Goal: Find specific page/section

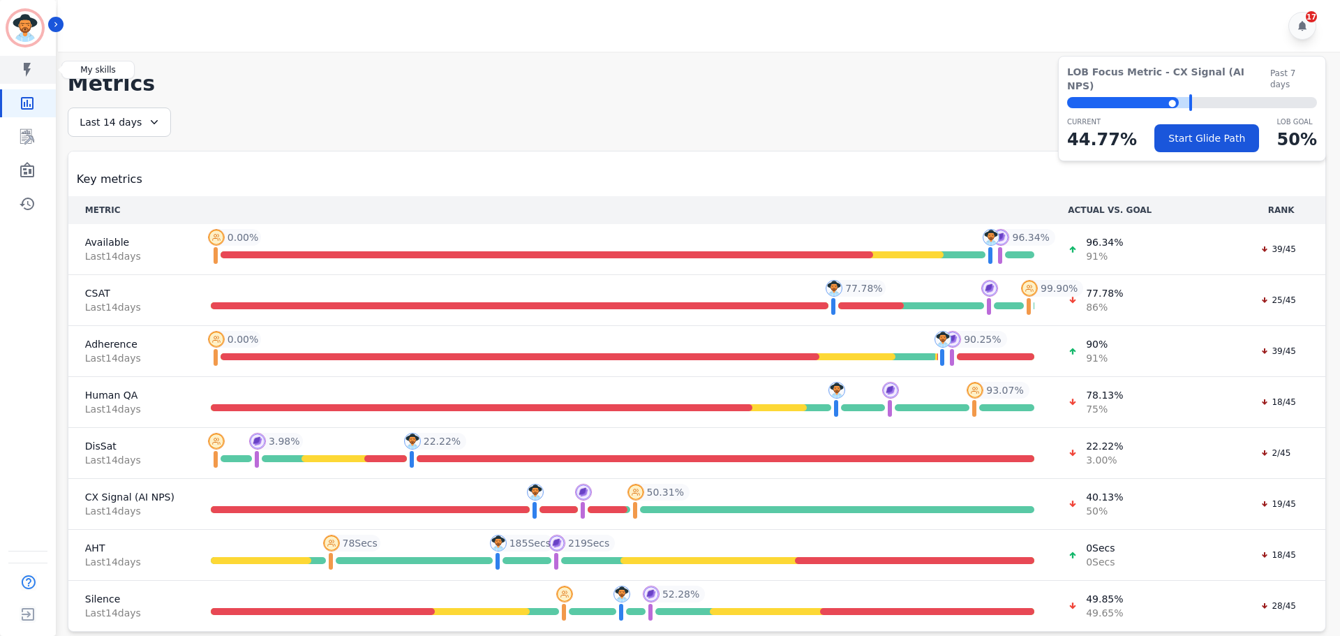
click at [34, 81] on link "Sidebar" at bounding box center [29, 70] width 54 height 28
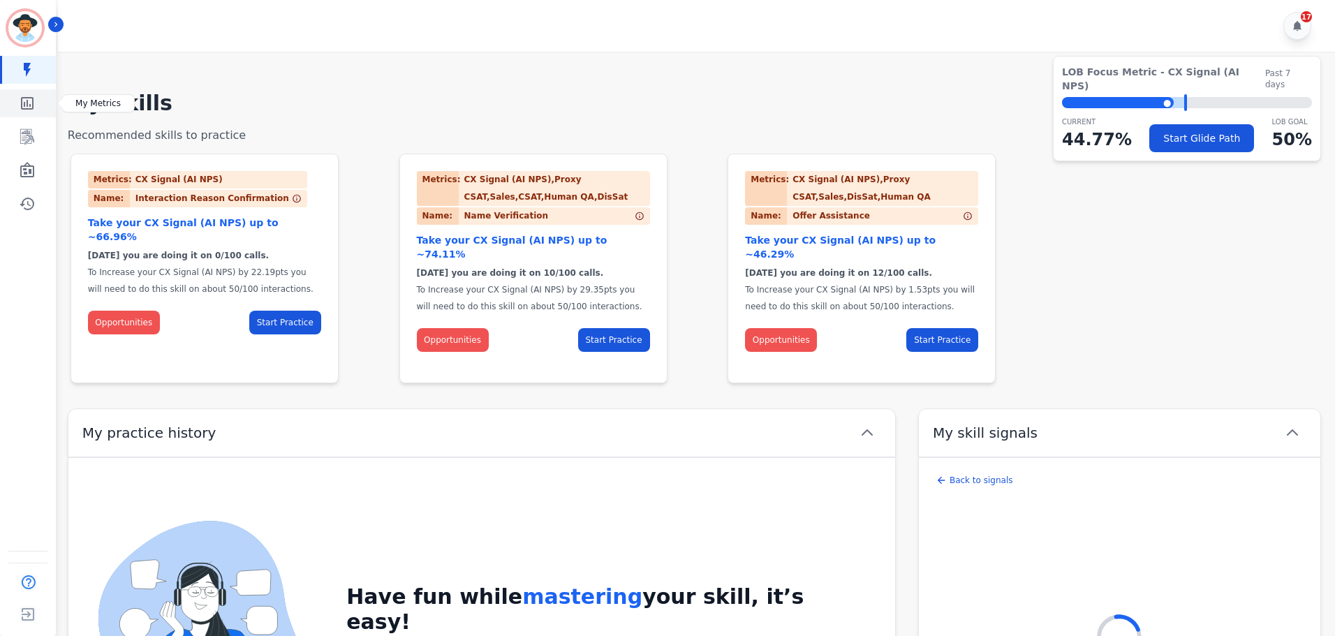
click at [34, 110] on icon "Sidebar" at bounding box center [27, 103] width 17 height 17
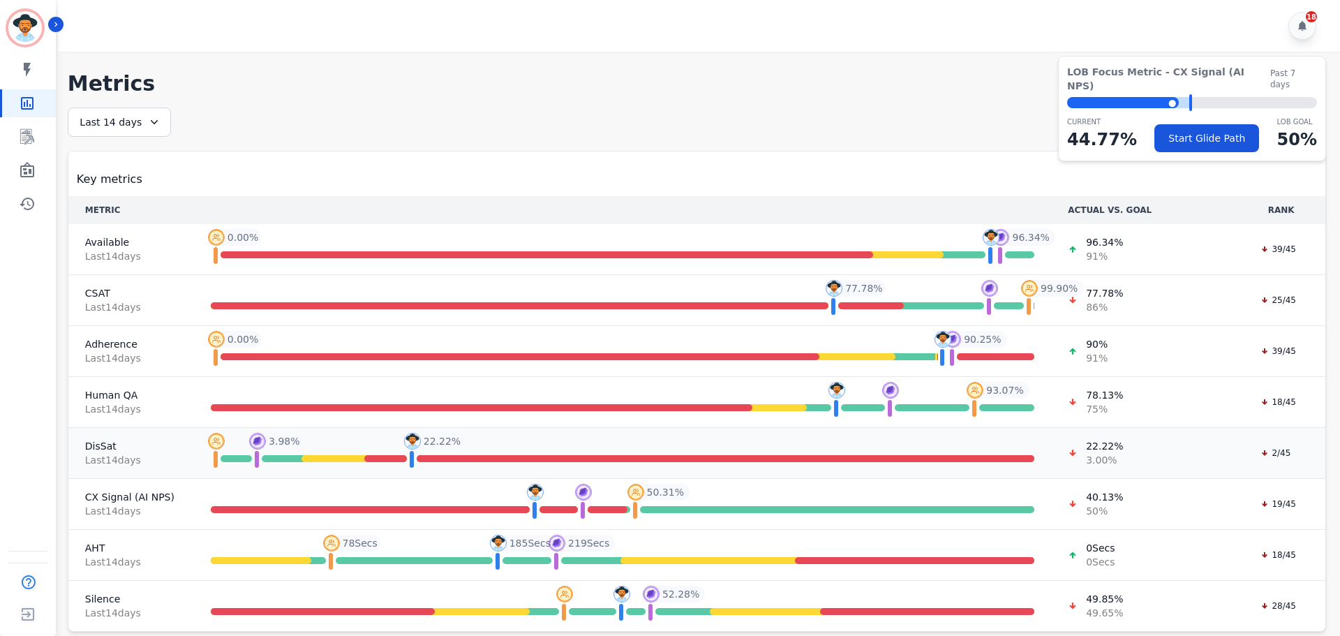
click at [97, 449] on span "DisSat" at bounding box center [131, 446] width 92 height 14
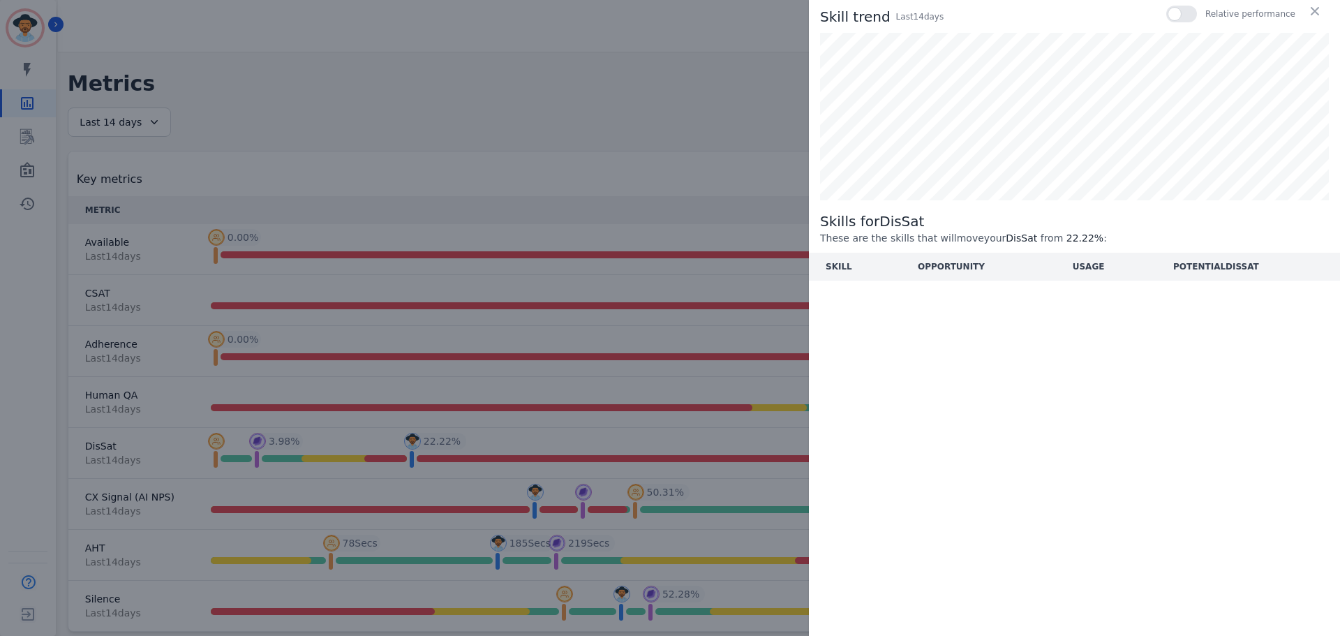
click at [764, 193] on div "Skill trend Last 14 day s Relative performance Skills for DisSat These are the …" at bounding box center [670, 318] width 1340 height 636
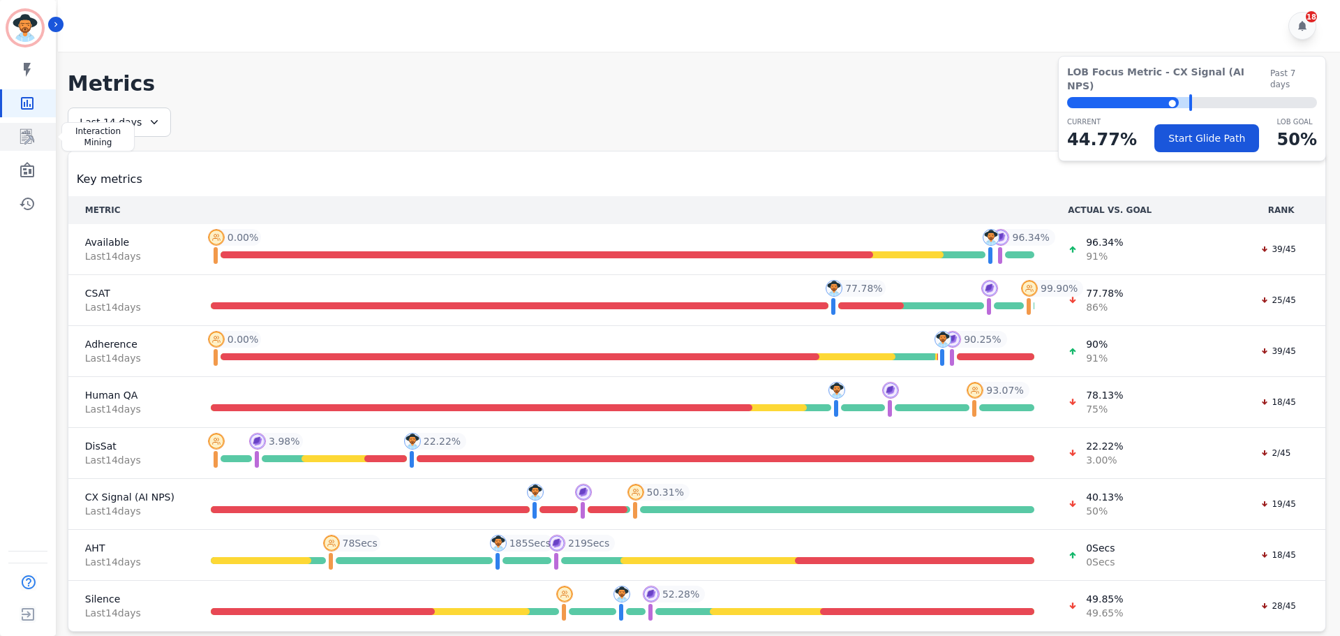
click at [36, 129] on link "Sidebar" at bounding box center [29, 137] width 54 height 28
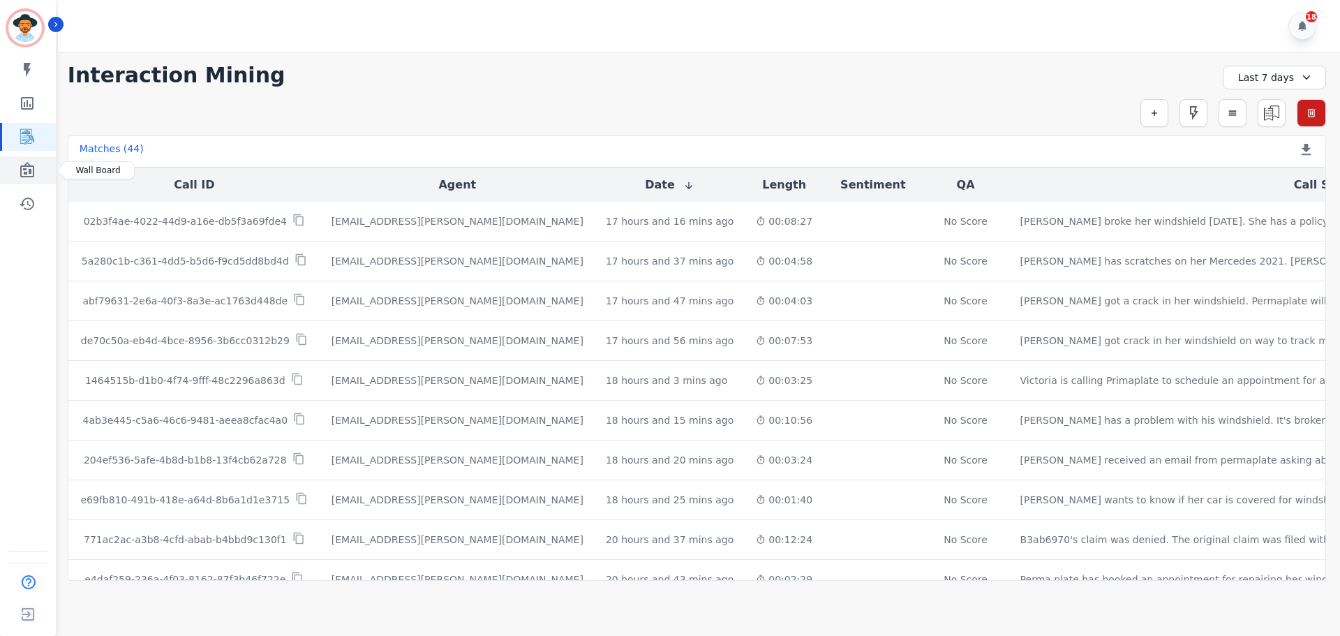
click at [30, 181] on link "Sidebar" at bounding box center [29, 170] width 54 height 28
